Goal: Transaction & Acquisition: Book appointment/travel/reservation

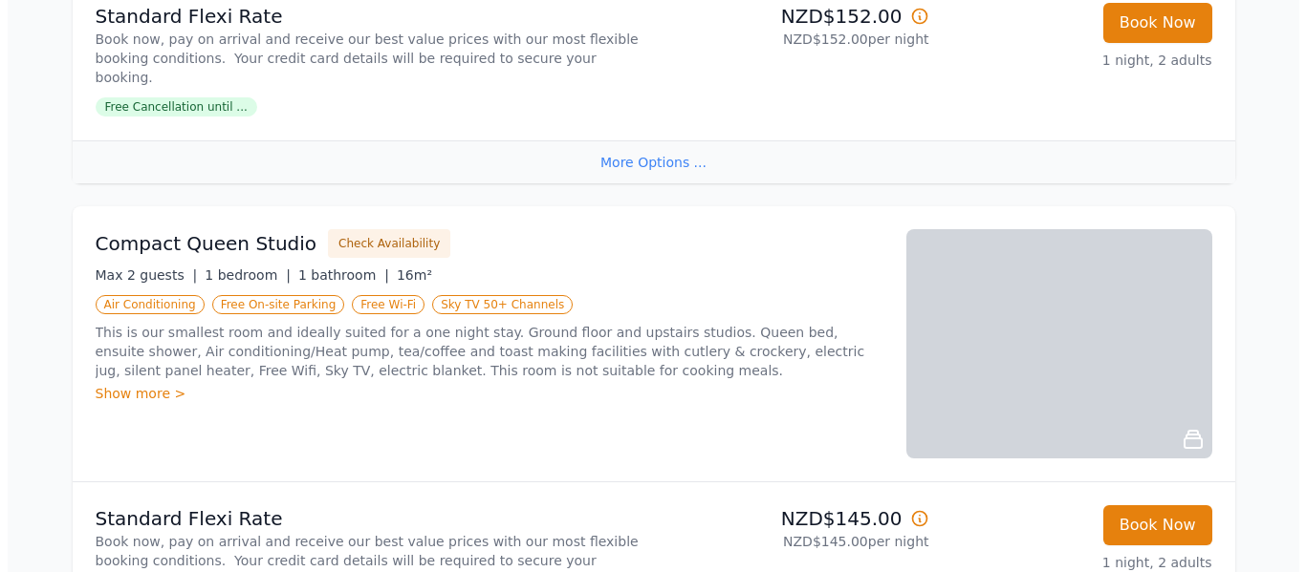
scroll to position [860, 0]
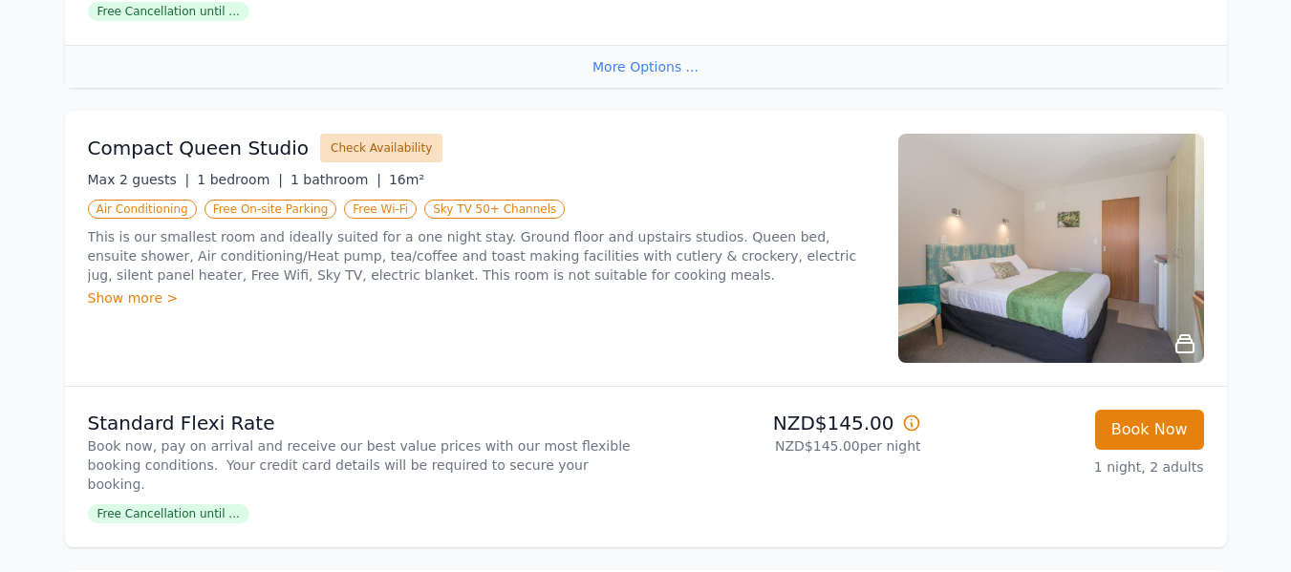
click at [376, 134] on button "Check Availability" at bounding box center [381, 148] width 122 height 29
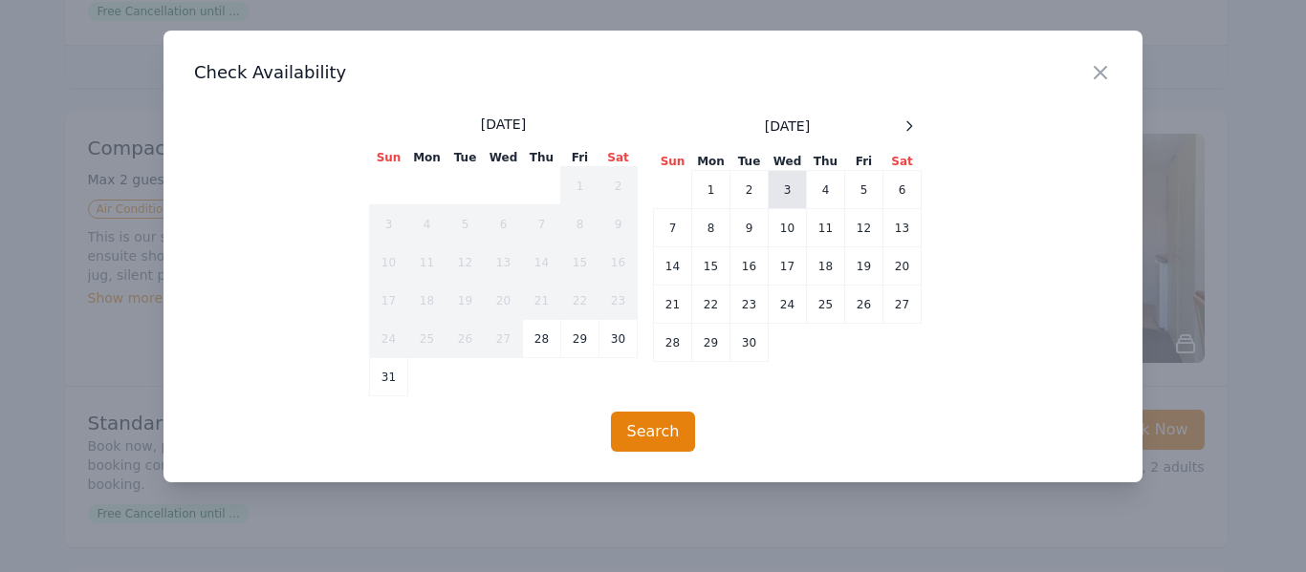
click at [790, 190] on td "3" at bounding box center [787, 190] width 38 height 38
click at [829, 189] on td "4" at bounding box center [826, 190] width 38 height 38
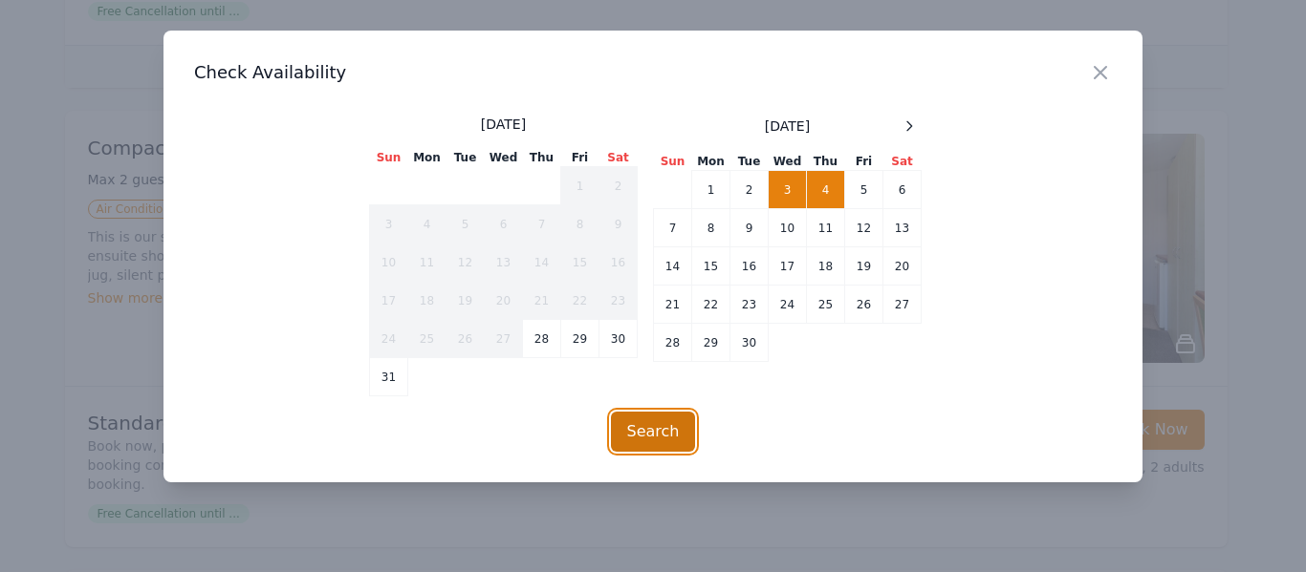
click at [649, 424] on button "Search" at bounding box center [653, 432] width 85 height 40
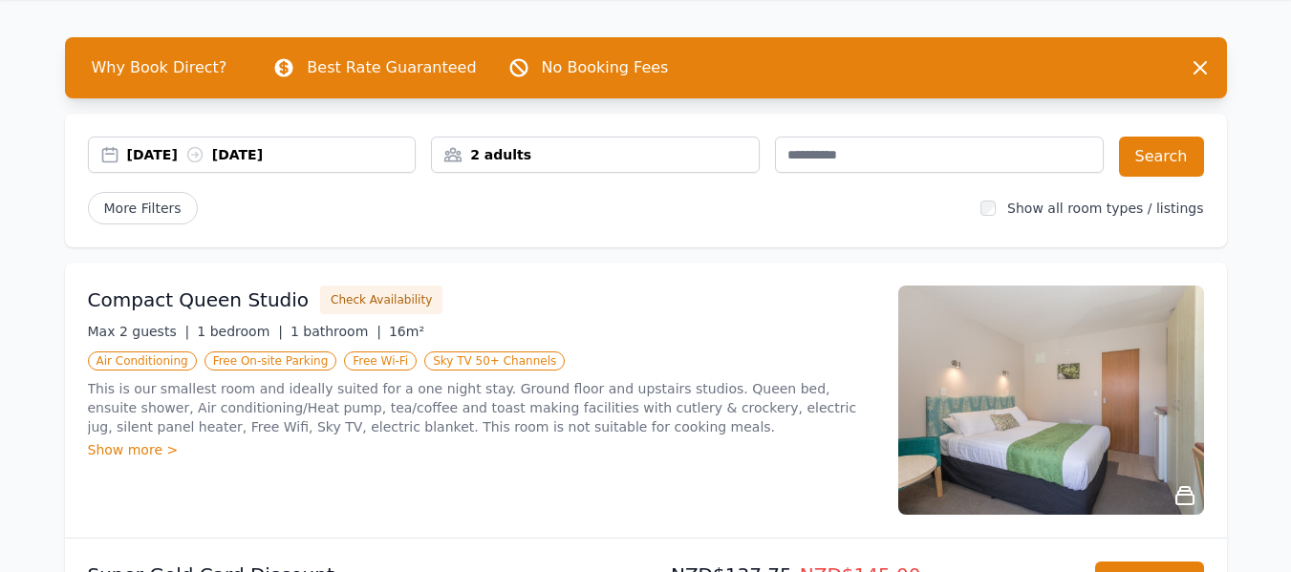
scroll to position [96, 0]
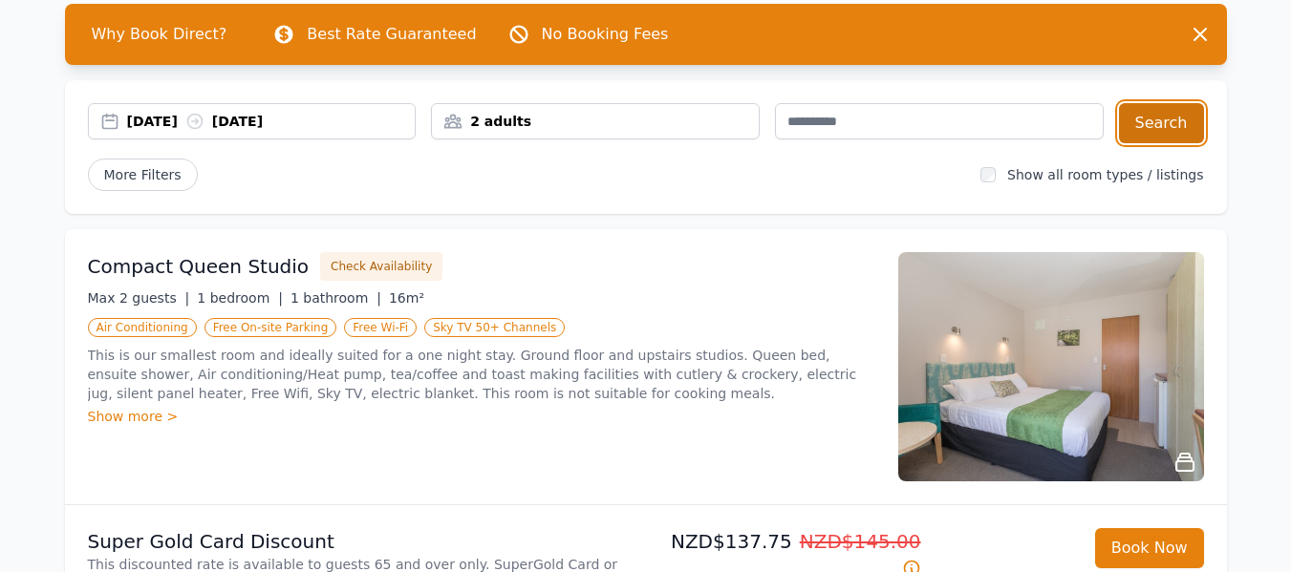
click at [1174, 118] on button "Search" at bounding box center [1161, 123] width 85 height 40
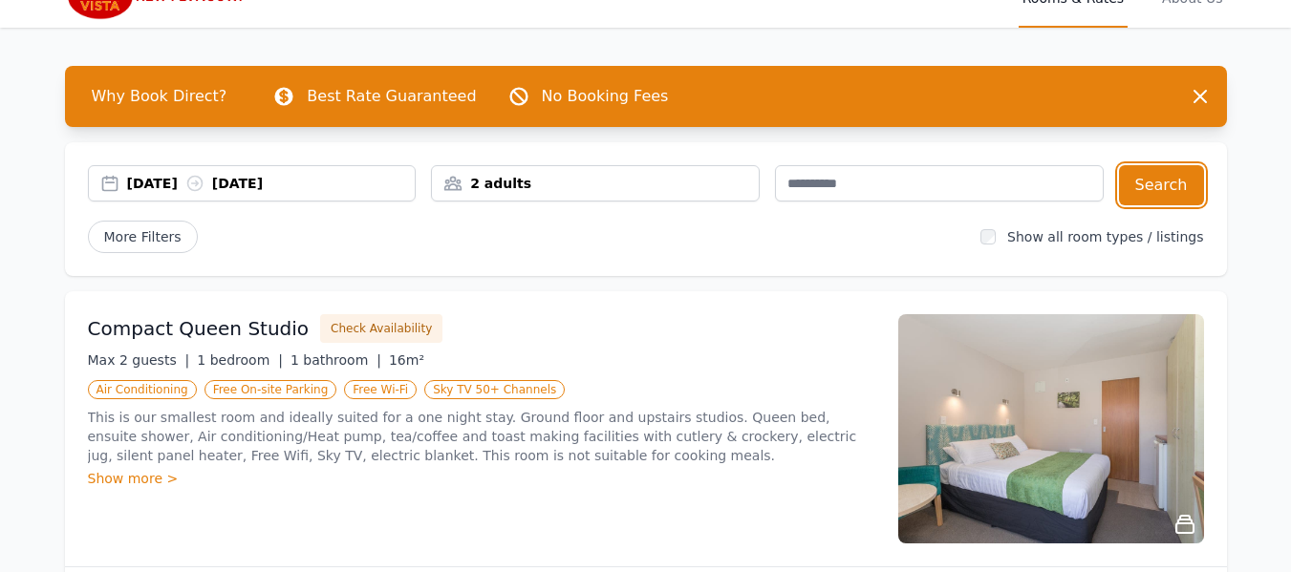
scroll to position [0, 0]
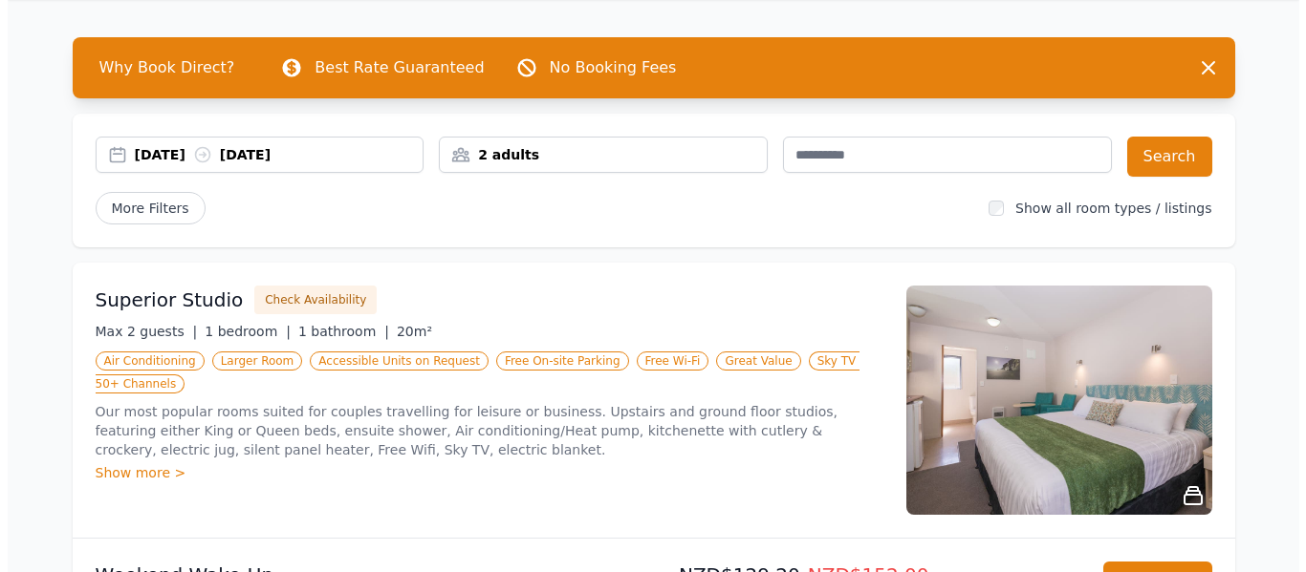
scroll to position [96, 0]
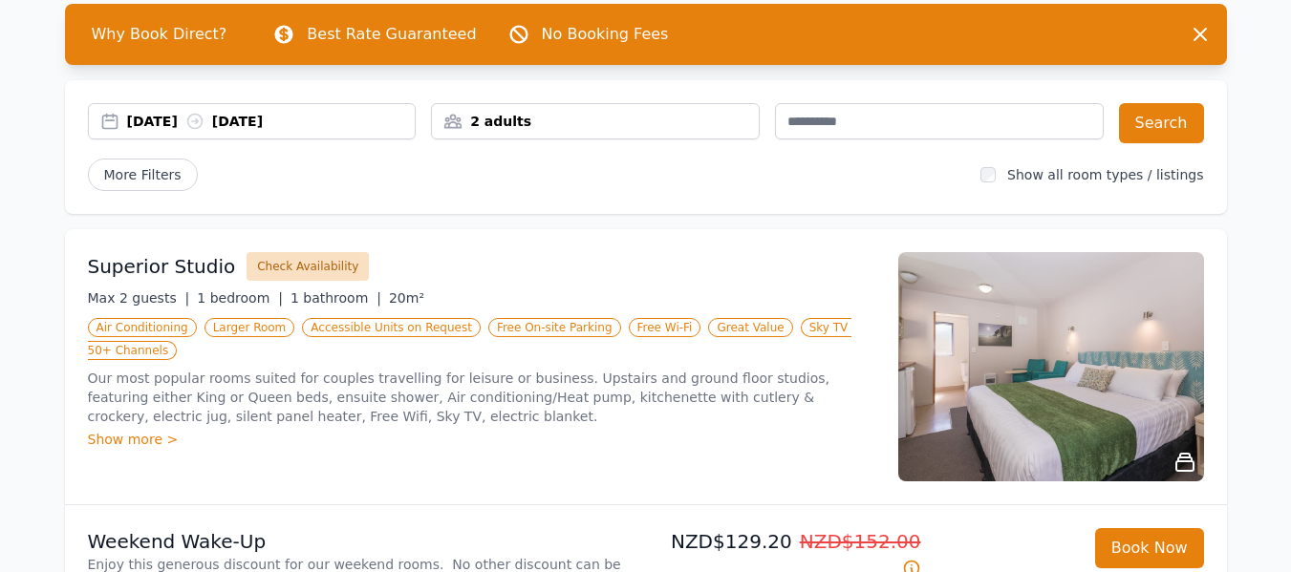
click at [291, 265] on button "Check Availability" at bounding box center [308, 266] width 122 height 29
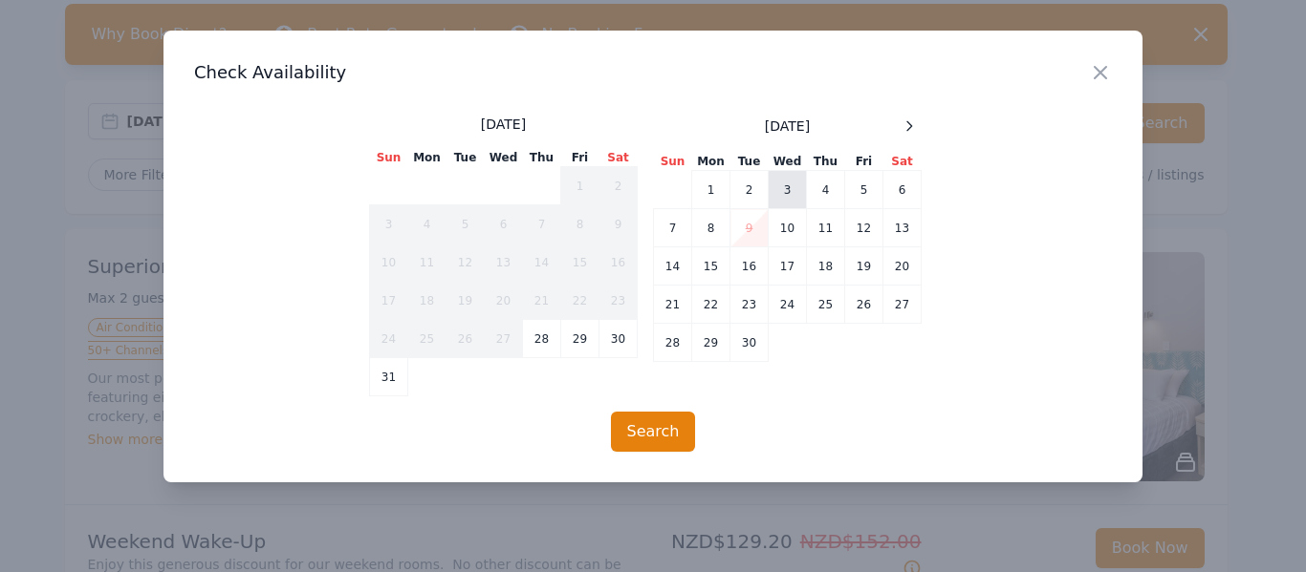
click at [782, 193] on td "3" at bounding box center [787, 190] width 38 height 38
click at [828, 187] on td "4" at bounding box center [826, 190] width 38 height 38
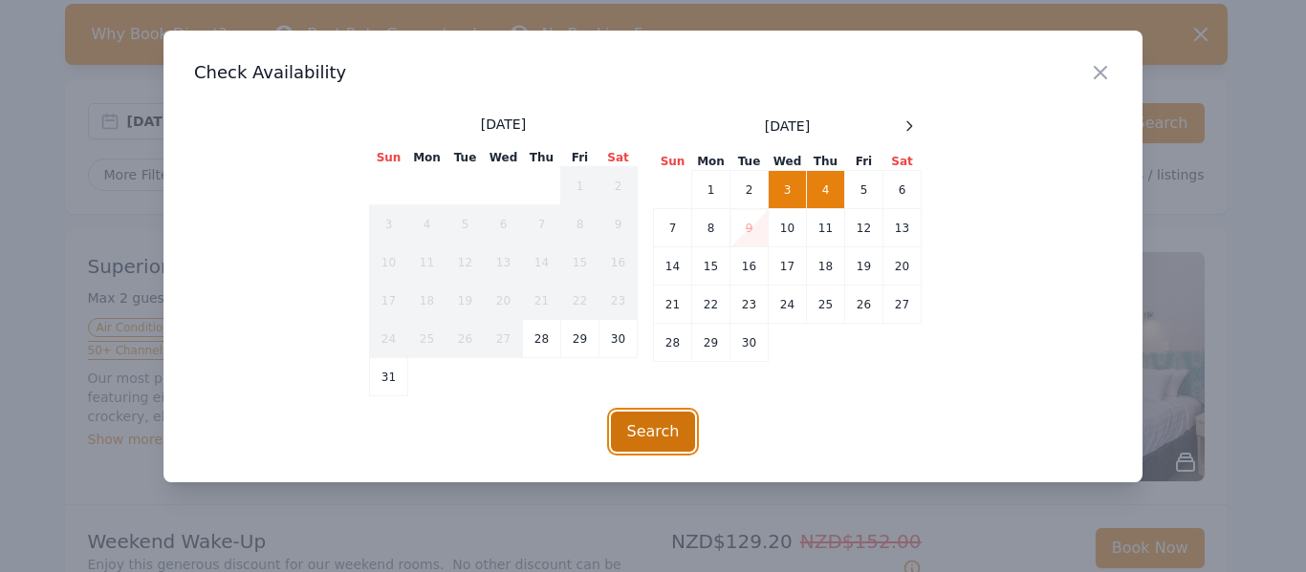
click at [654, 431] on button "Search" at bounding box center [653, 432] width 85 height 40
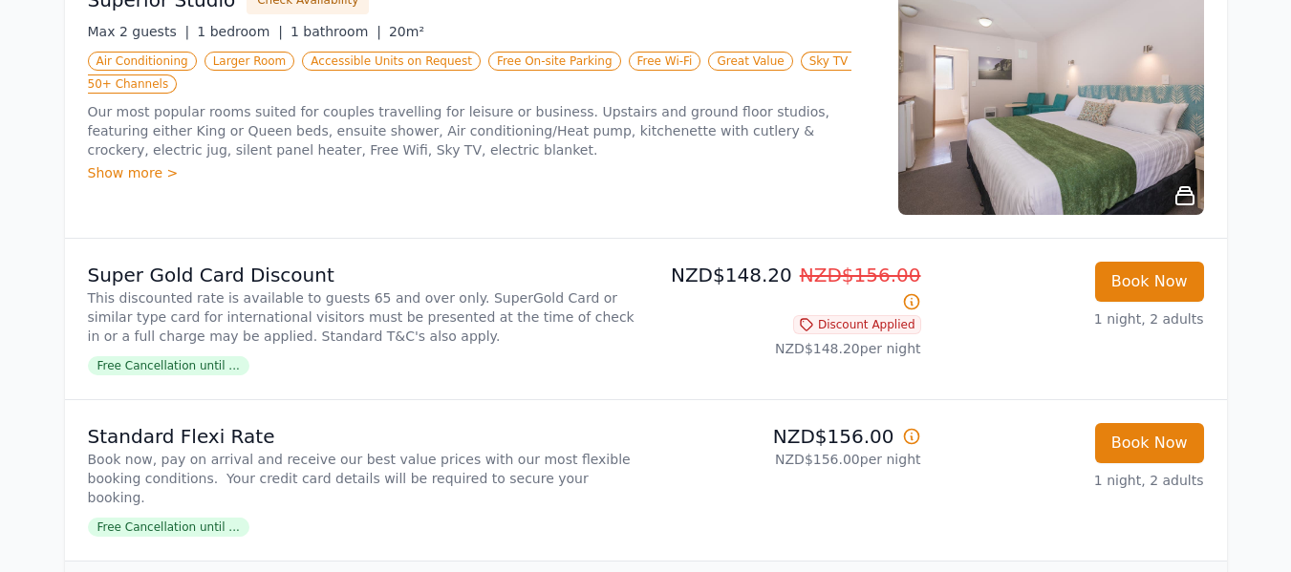
scroll to position [1147, 0]
